Goal: Information Seeking & Learning: Learn about a topic

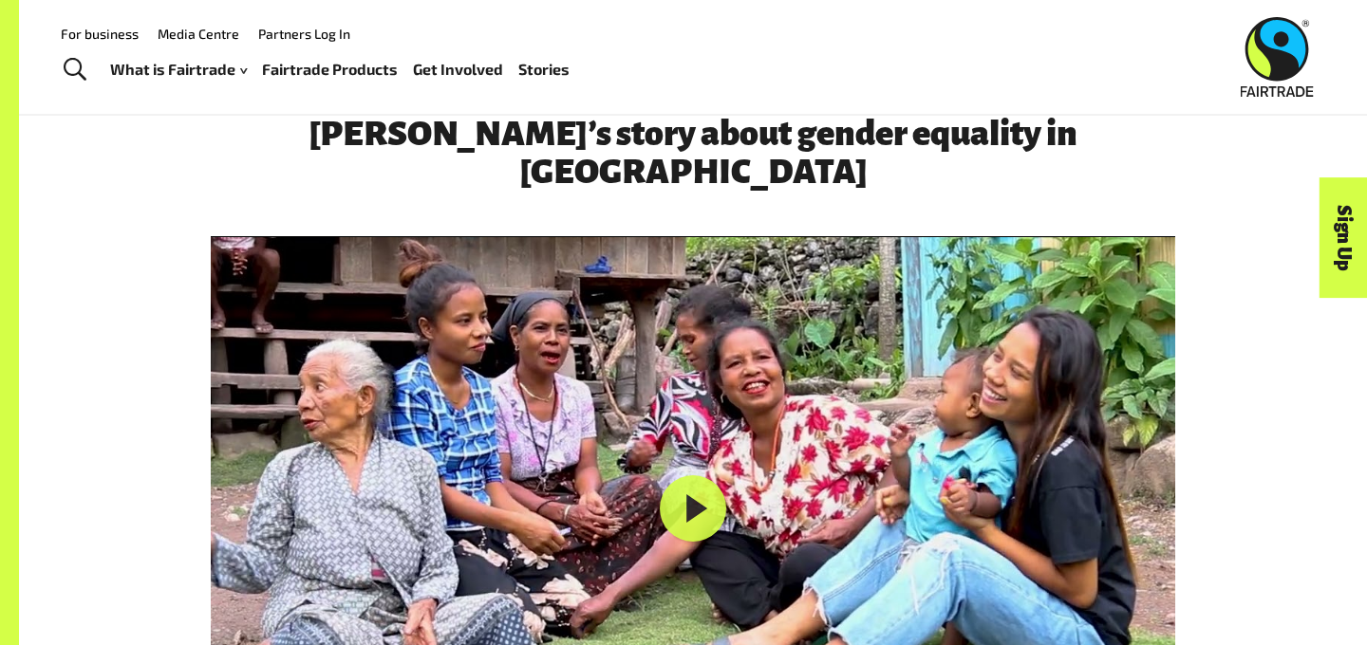
scroll to position [2873, 0]
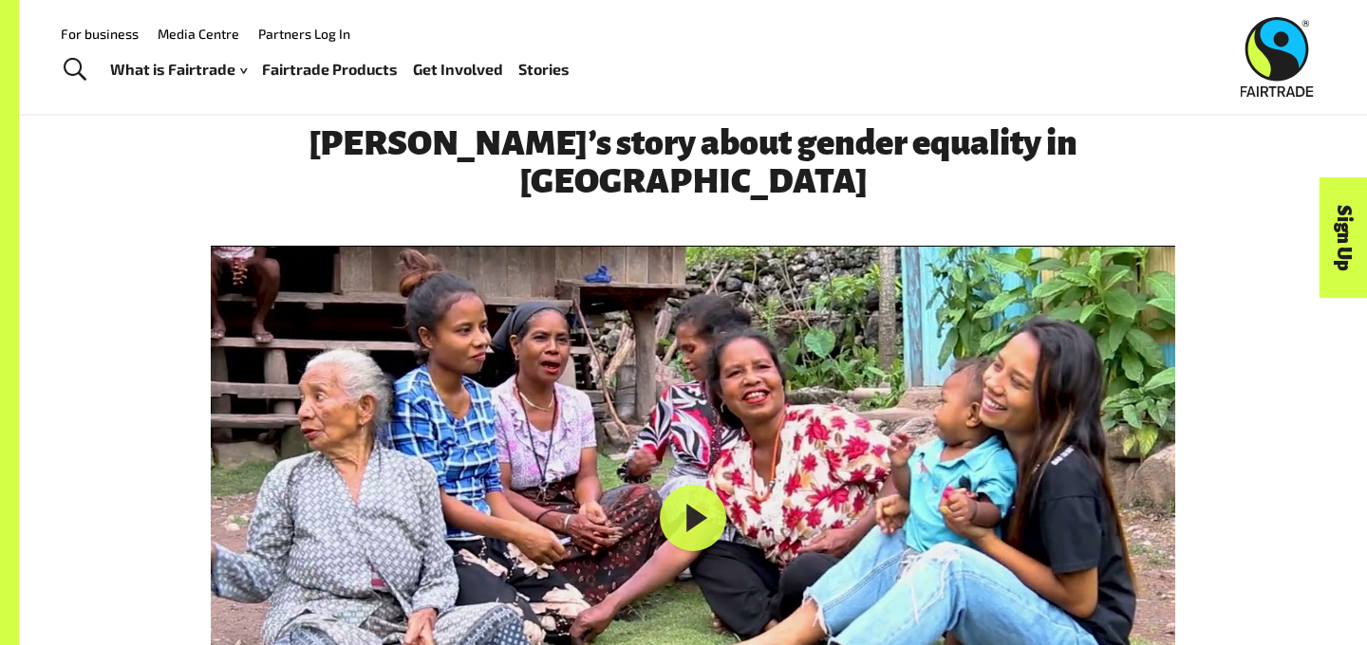
click at [662, 408] on div at bounding box center [693, 518] width 964 height 545
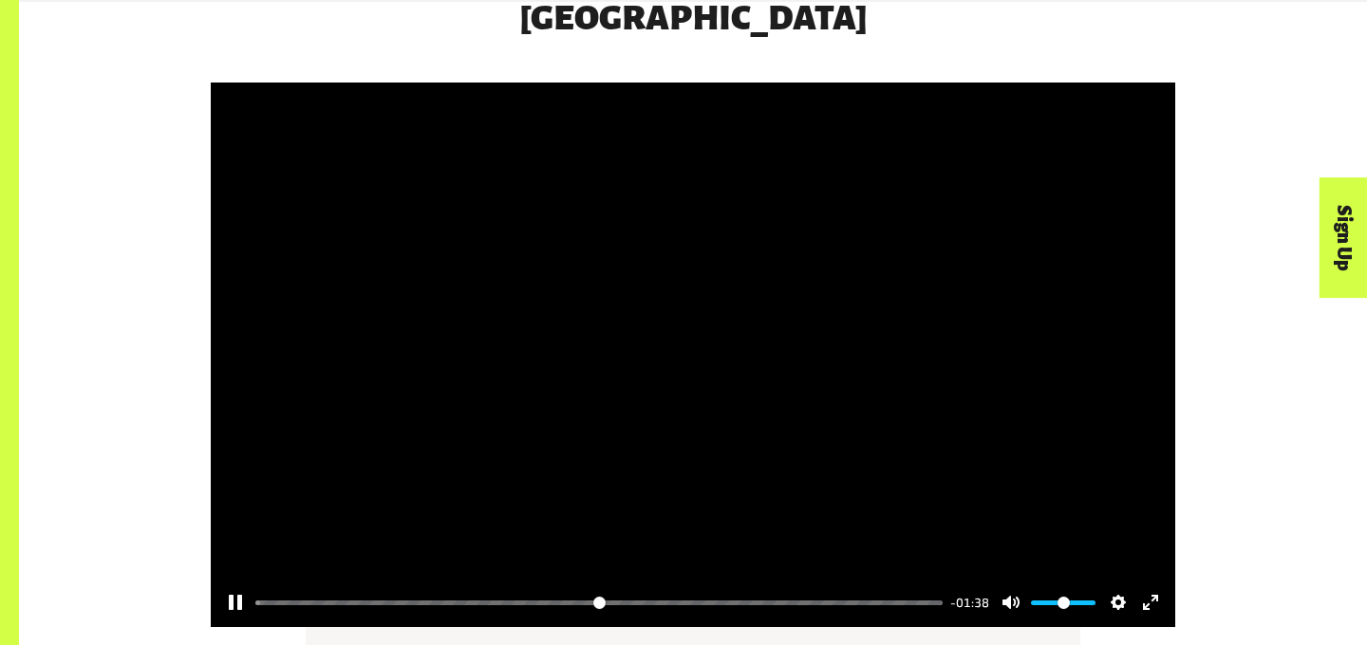
scroll to position [3037, 0]
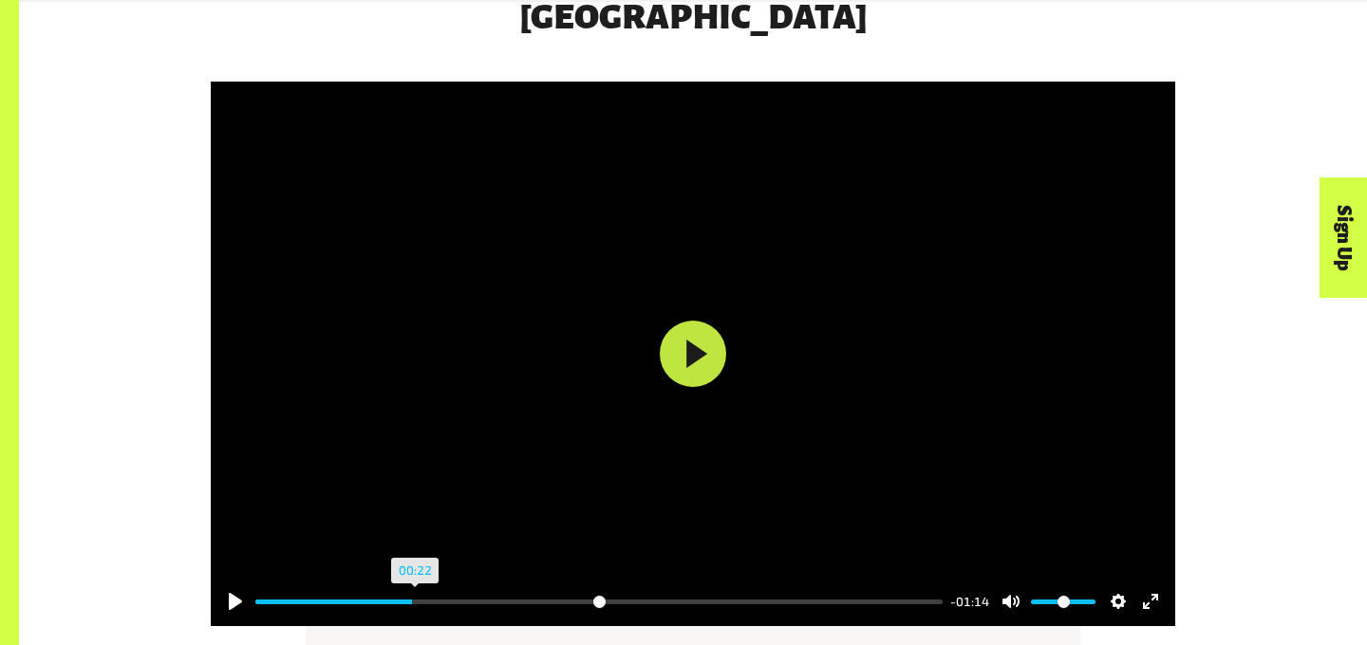
click at [415, 593] on input "Seek" at bounding box center [598, 602] width 687 height 18
click at [310, 593] on input "Seek" at bounding box center [598, 602] width 687 height 18
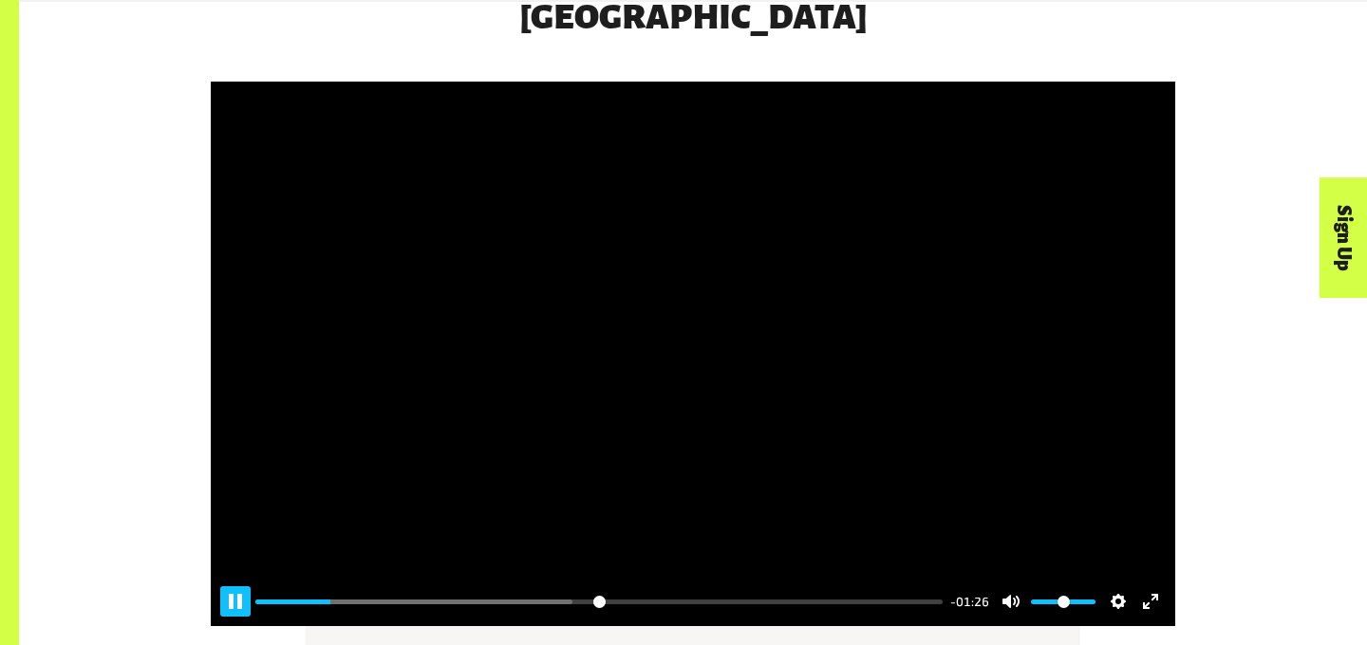
type input "*****"
click at [220, 587] on button "Pause Play" at bounding box center [235, 602] width 30 height 30
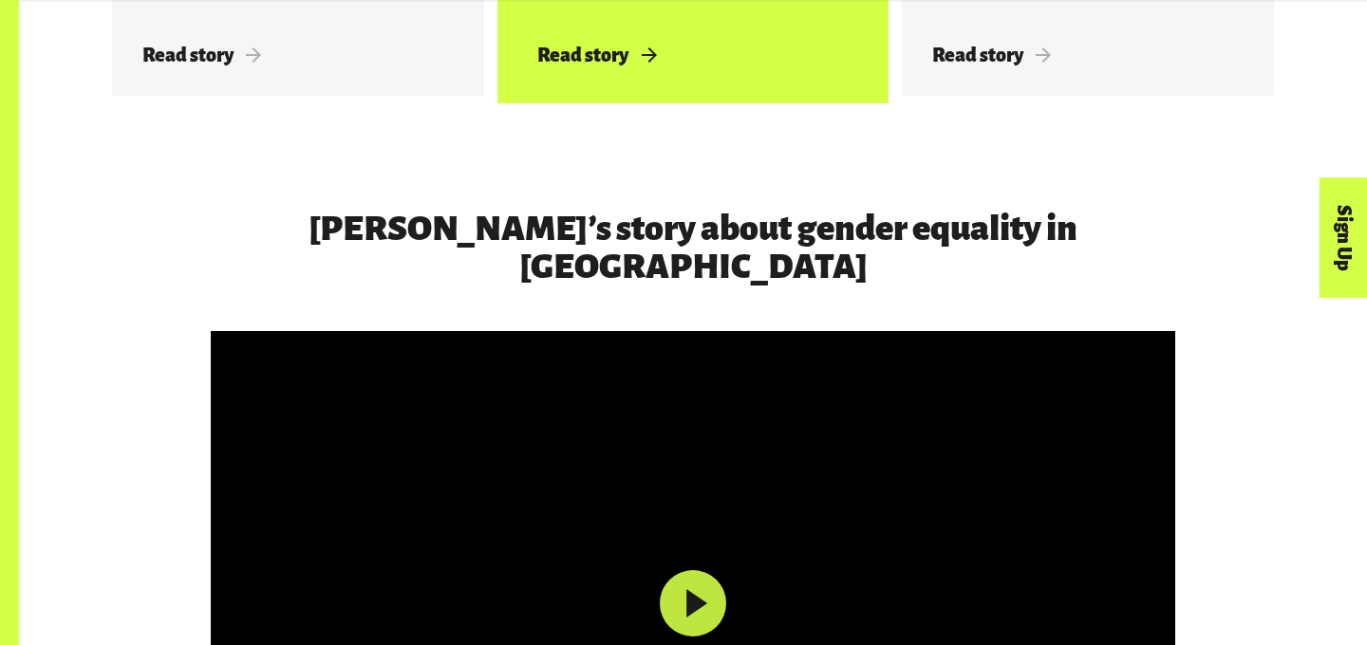
scroll to position [2802, 0]
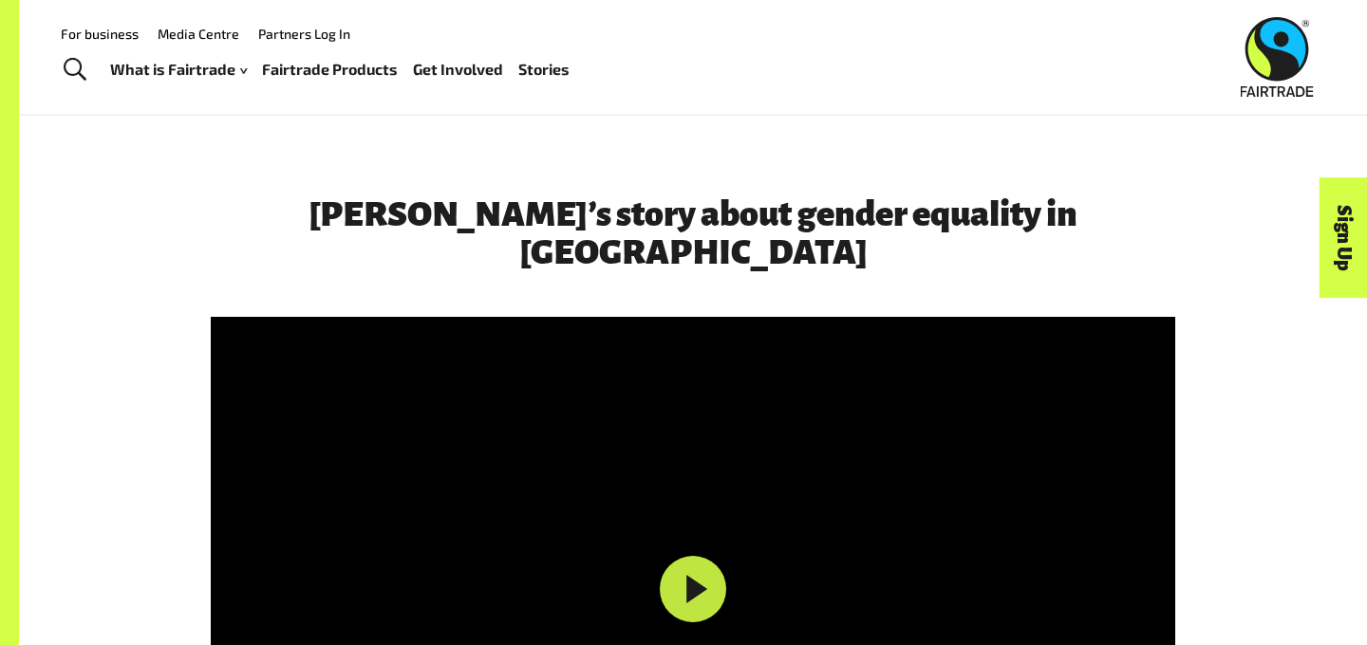
click at [319, 201] on h3 "[PERSON_NAME]’s story about gender equality in [GEOGRAPHIC_DATA]" at bounding box center [693, 234] width 964 height 76
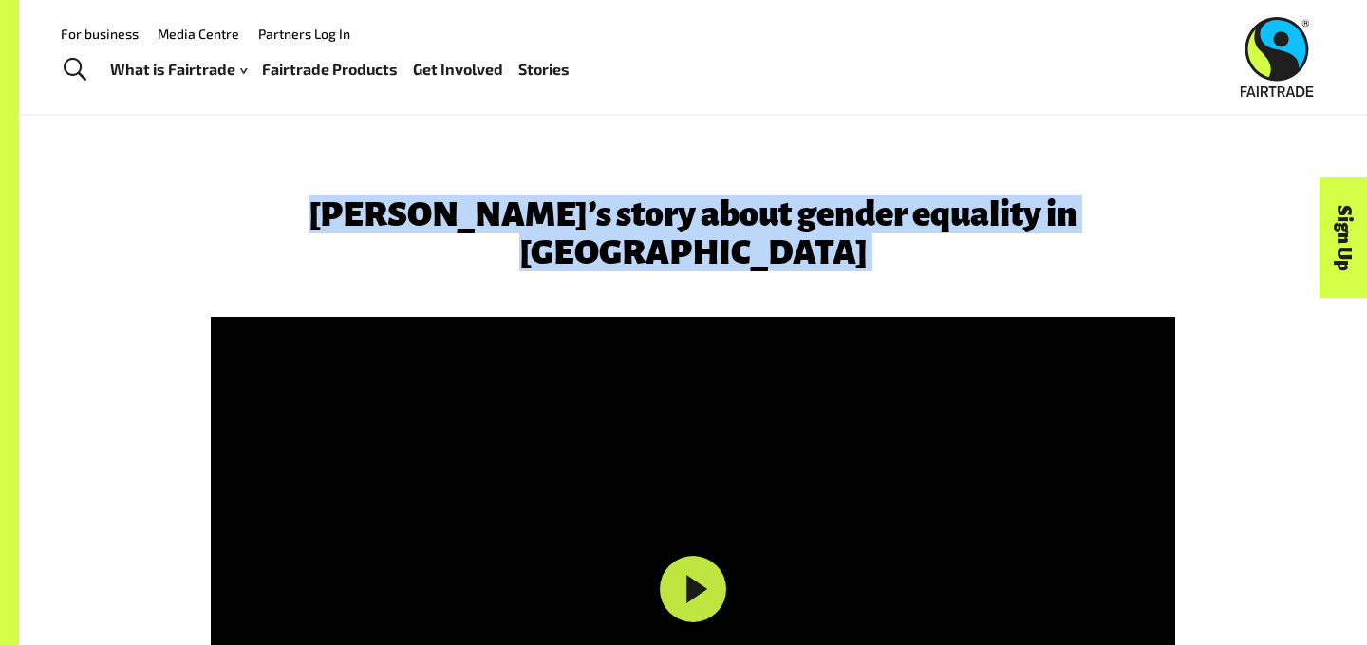
click at [340, 206] on h3 "[PERSON_NAME]’s story about gender equality in [GEOGRAPHIC_DATA]" at bounding box center [693, 234] width 964 height 76
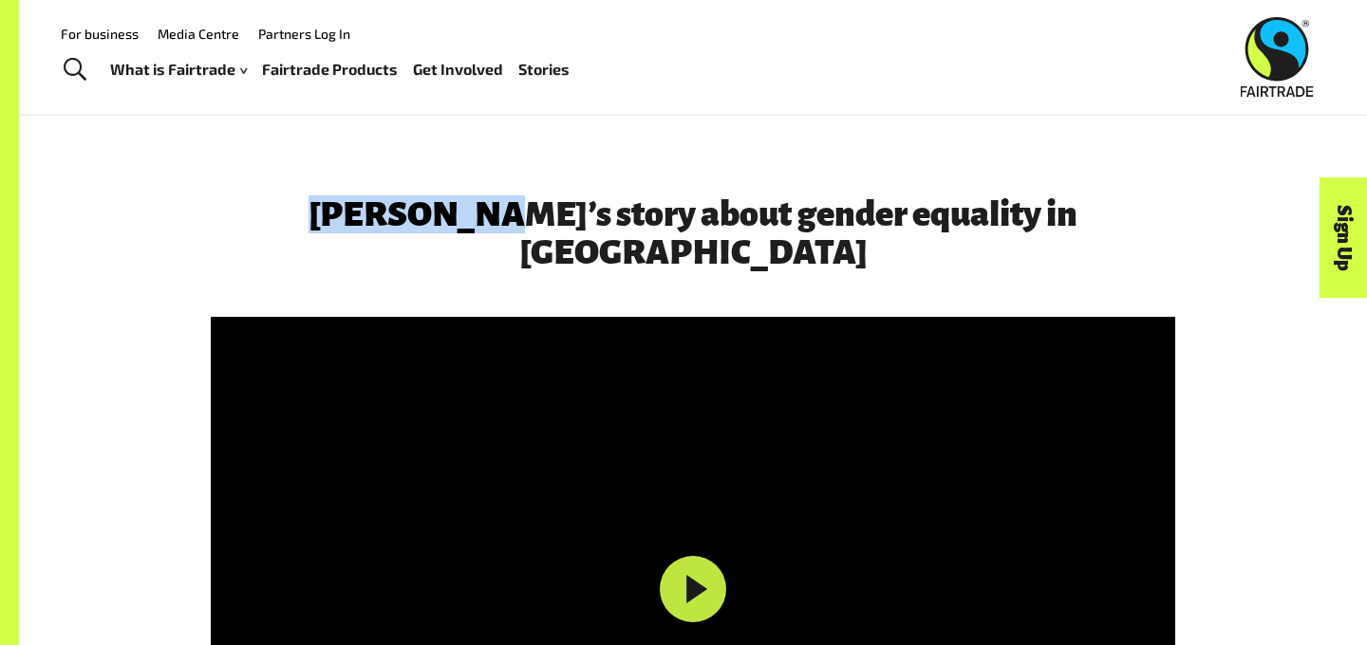
click at [340, 206] on h3 "[PERSON_NAME]’s story about gender equality in [GEOGRAPHIC_DATA]" at bounding box center [693, 234] width 964 height 76
copy h3 "[PERSON_NAME]’s"
